Goal: Check status: Check status

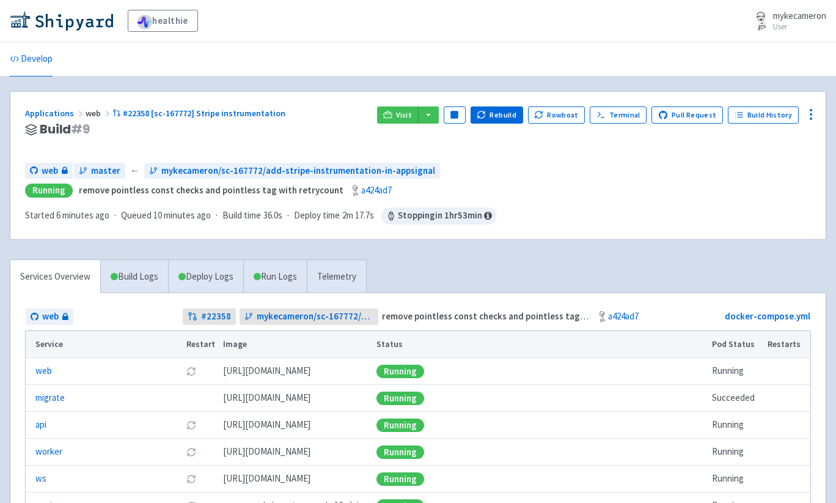
click at [399, 103] on div "Applications web #22358 [sc-167772] Stripe instrumentation Build # 9 Visit Paus…" at bounding box center [418, 165] width 816 height 147
click at [393, 111] on icon at bounding box center [387, 114] width 9 height 9
click at [294, 279] on link "Run Logs" at bounding box center [275, 277] width 64 height 34
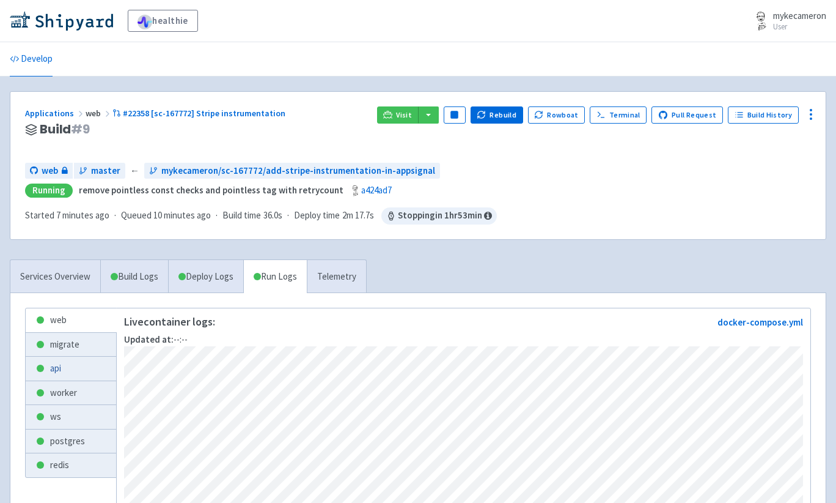
click at [76, 370] on link "api" at bounding box center [71, 368] width 90 height 24
click at [73, 337] on link "migrate" at bounding box center [71, 345] width 90 height 24
click at [69, 358] on link "api" at bounding box center [71, 368] width 90 height 24
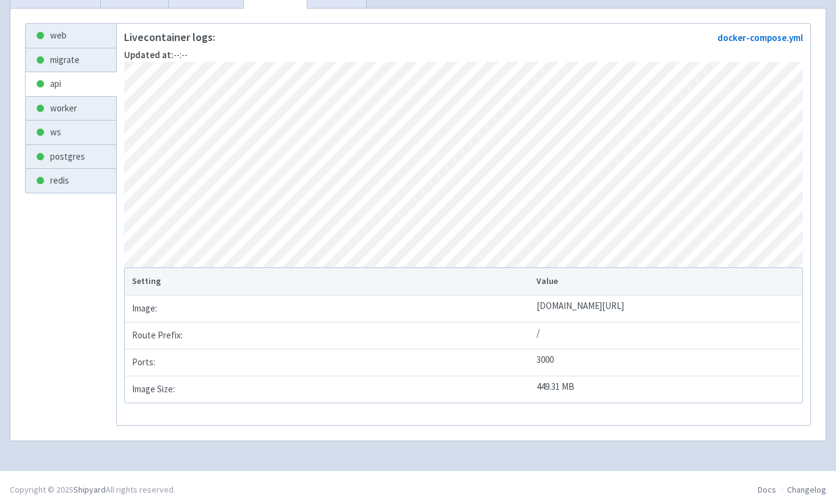
scroll to position [295, 0]
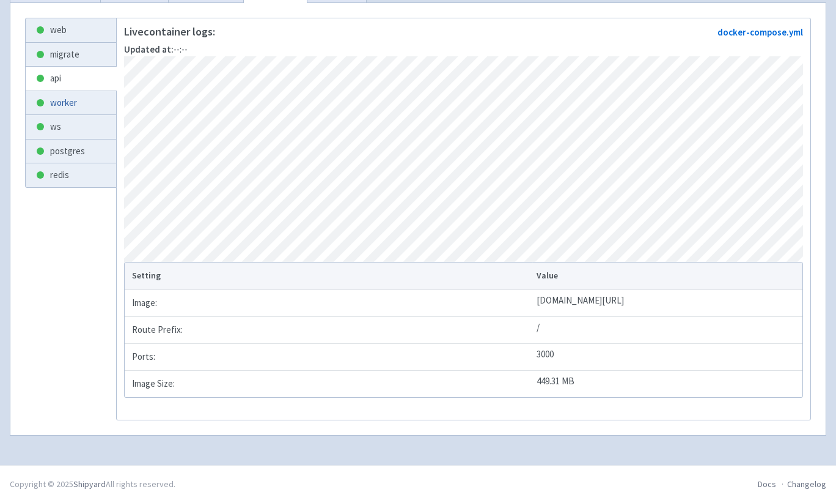
click at [86, 100] on link "worker" at bounding box center [71, 103] width 90 height 24
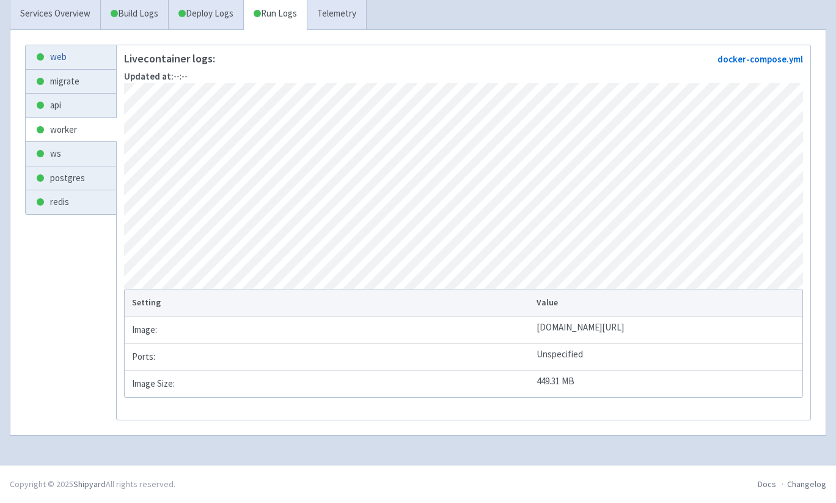
click at [75, 52] on link "web" at bounding box center [71, 57] width 90 height 24
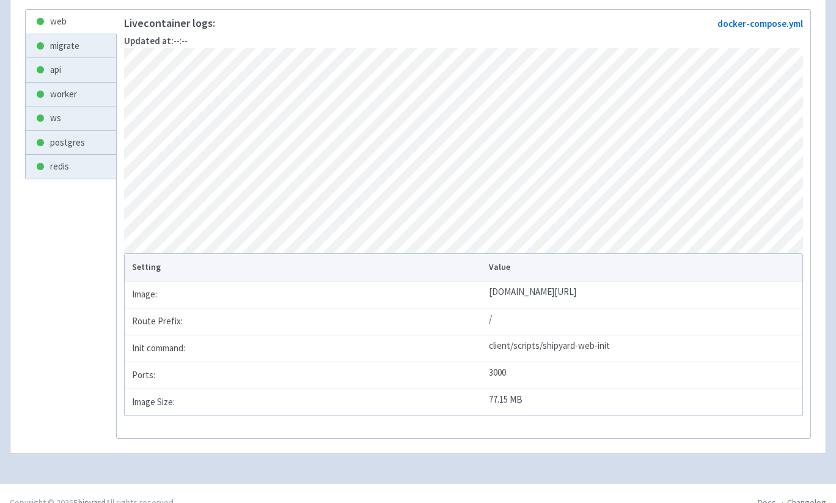
scroll to position [292, 0]
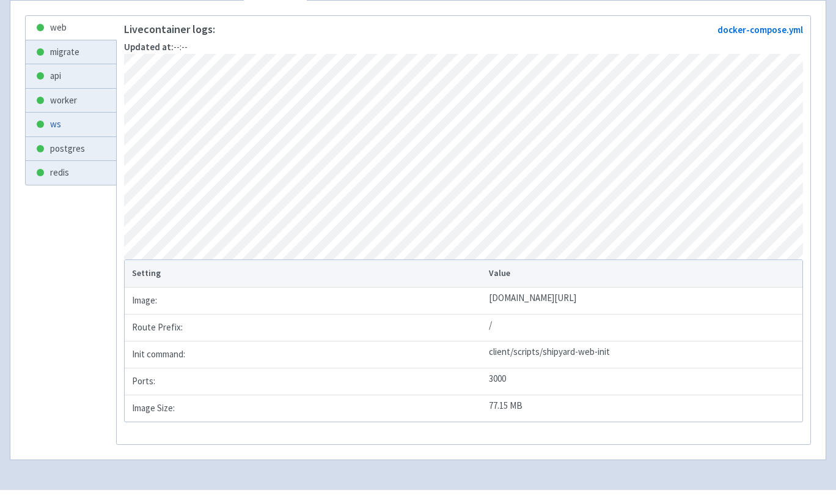
click at [87, 125] on link "ws" at bounding box center [71, 124] width 90 height 24
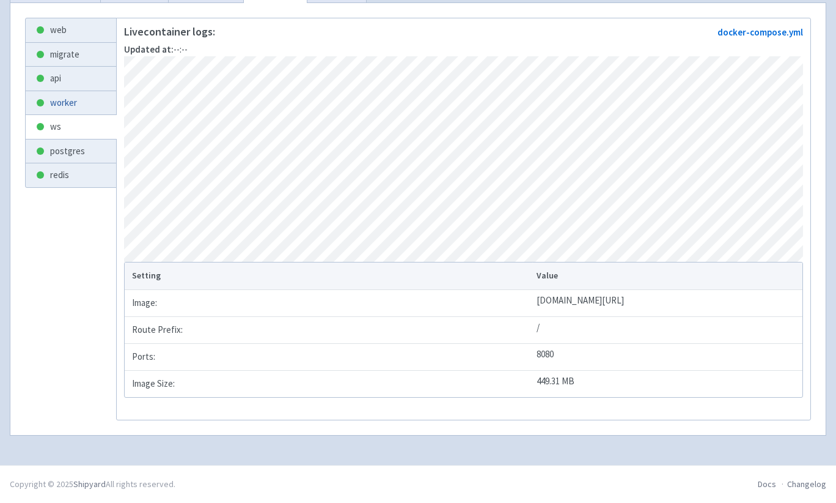
click at [76, 95] on link "worker" at bounding box center [71, 103] width 90 height 24
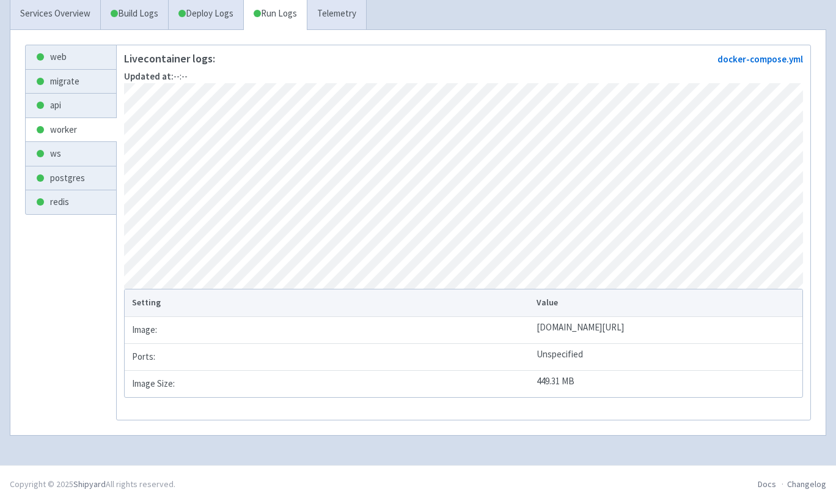
scroll to position [17, 0]
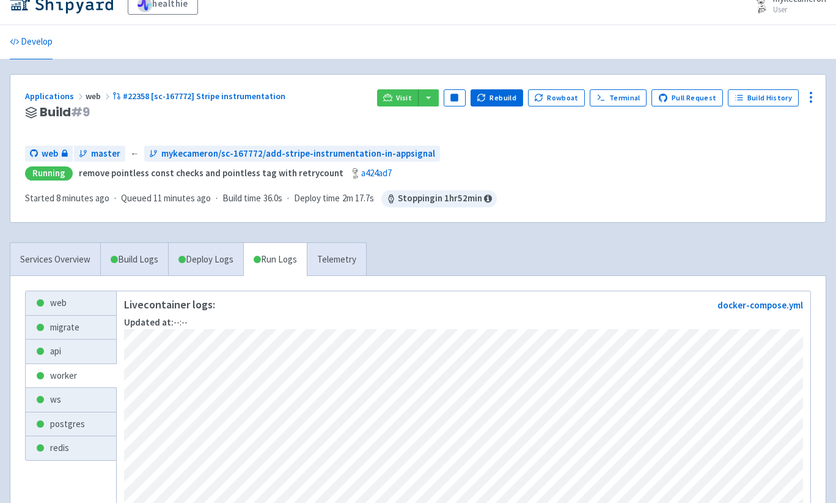
click at [613, 164] on div "web master ← mykecameron/sc-167772/add-stripe-instrumentation-in-appsignal Runn…" at bounding box center [418, 163] width 786 height 35
click at [57, 250] on link "Services Overview" at bounding box center [55, 260] width 90 height 34
